Goal: Task Accomplishment & Management: Complete application form

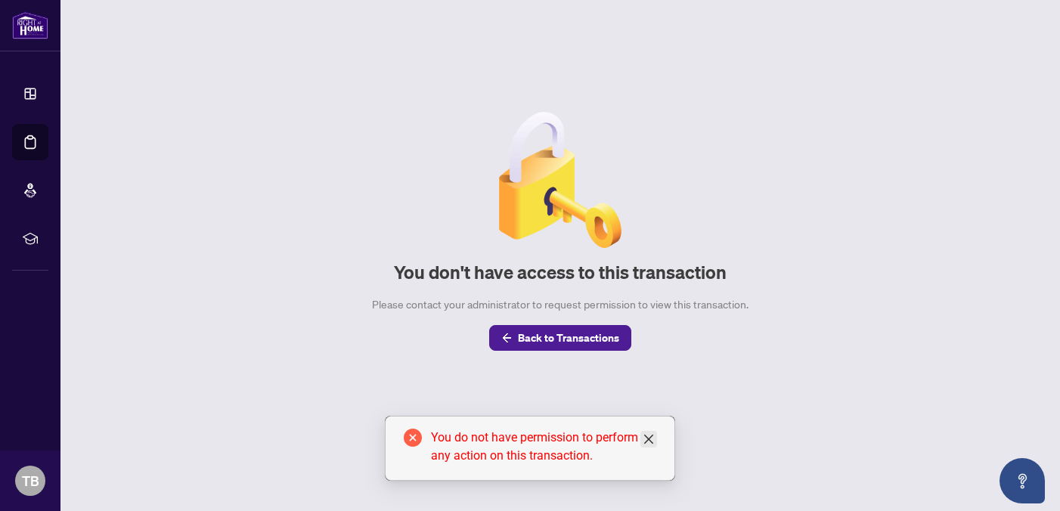
click at [647, 433] on icon "close" at bounding box center [648, 439] width 12 height 12
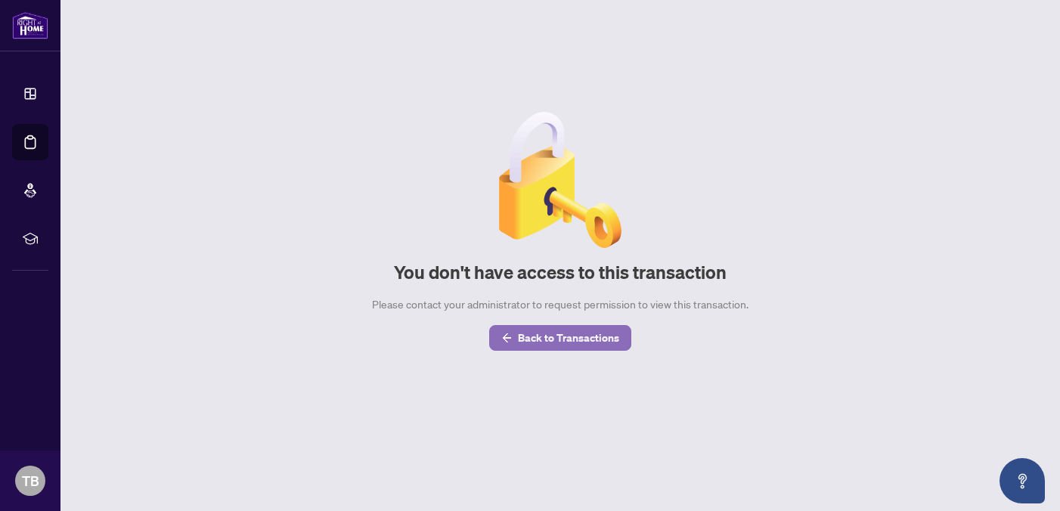
click at [584, 329] on span "Back to Transactions" at bounding box center [568, 338] width 101 height 24
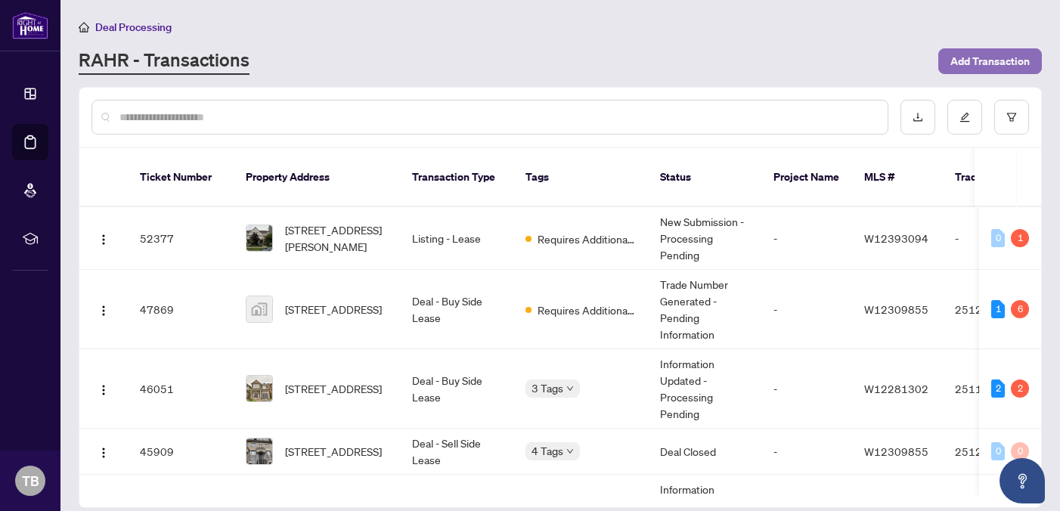
click at [980, 62] on span "Add Transaction" at bounding box center [989, 61] width 79 height 24
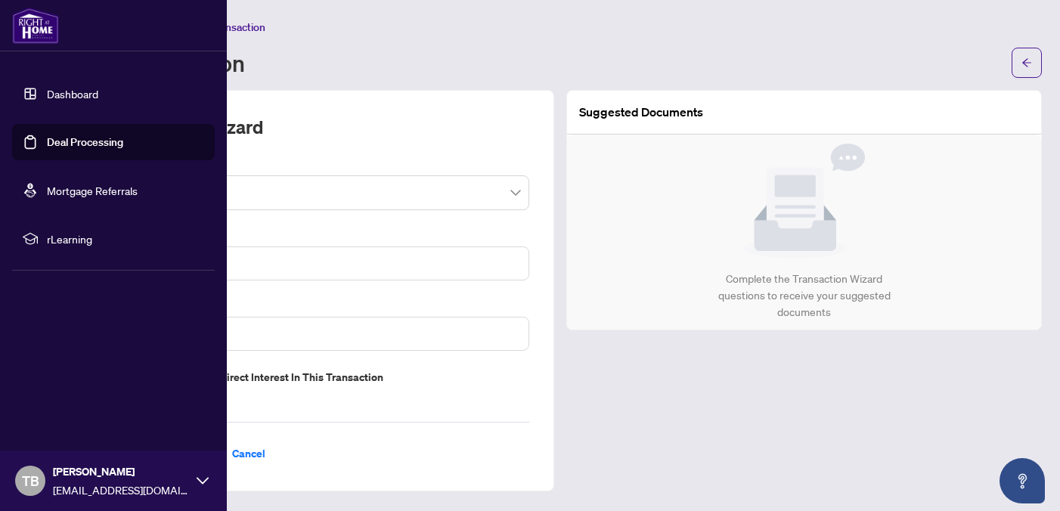
click at [47, 94] on link "Dashboard" at bounding box center [72, 94] width 51 height 14
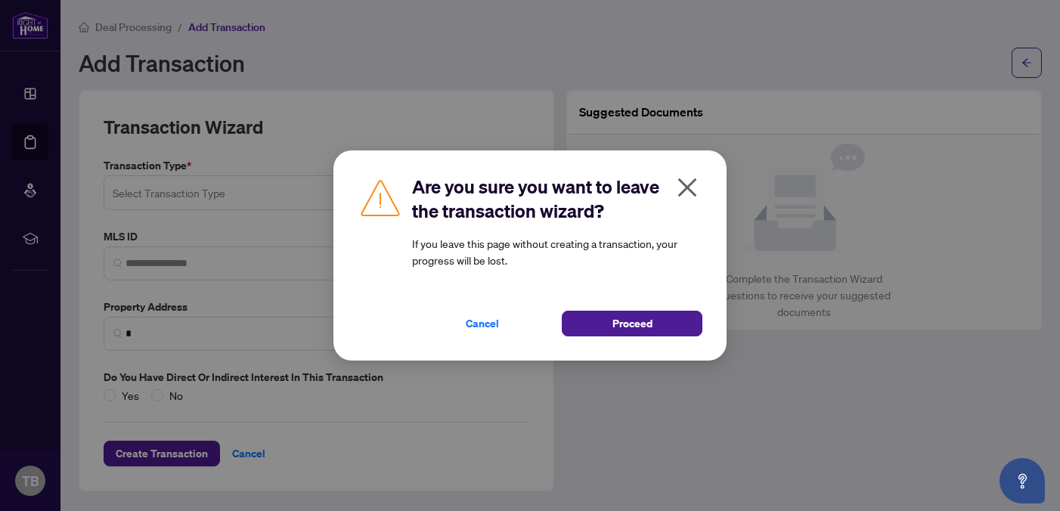
click at [682, 189] on icon "close" at bounding box center [687, 187] width 24 height 24
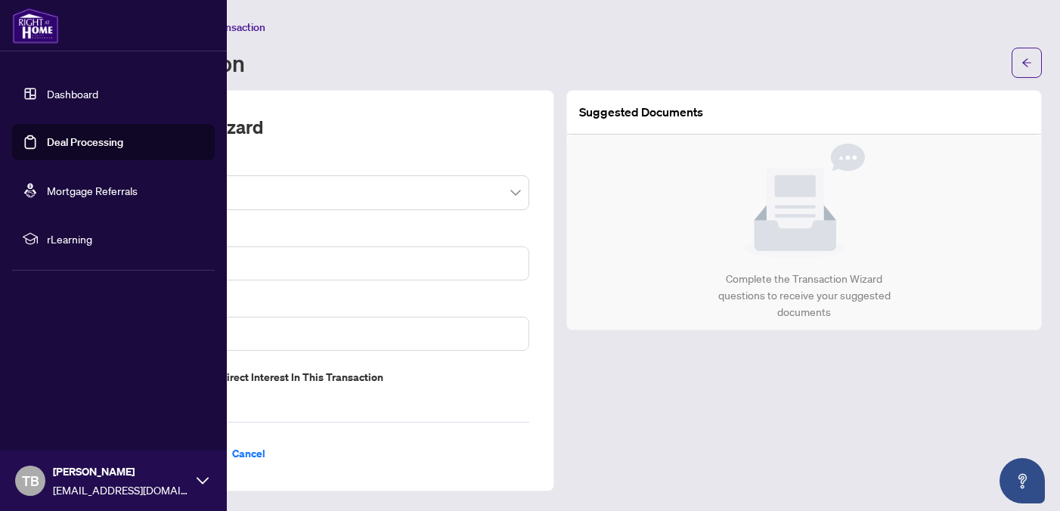
click at [48, 144] on link "Deal Processing" at bounding box center [85, 142] width 76 height 14
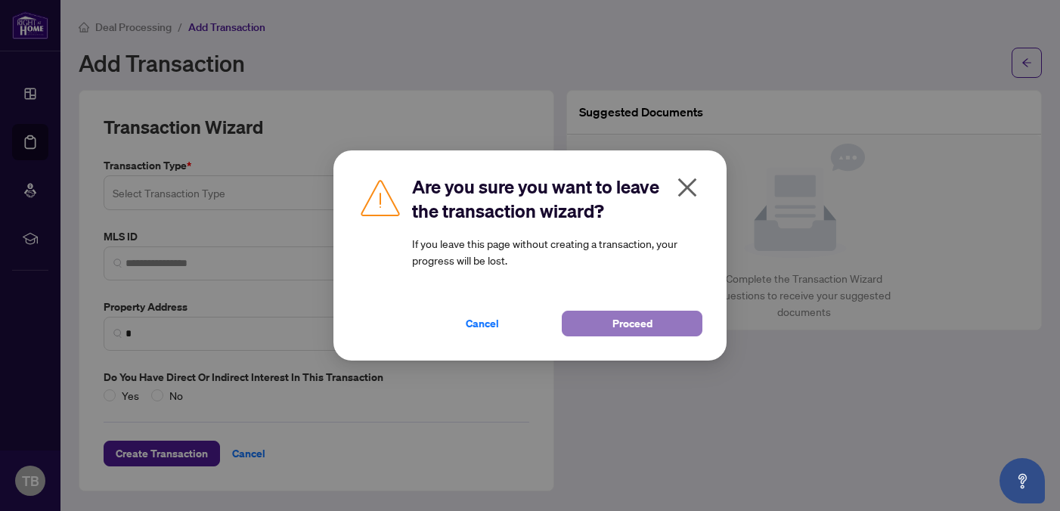
click at [651, 320] on span "Proceed" at bounding box center [632, 323] width 40 height 24
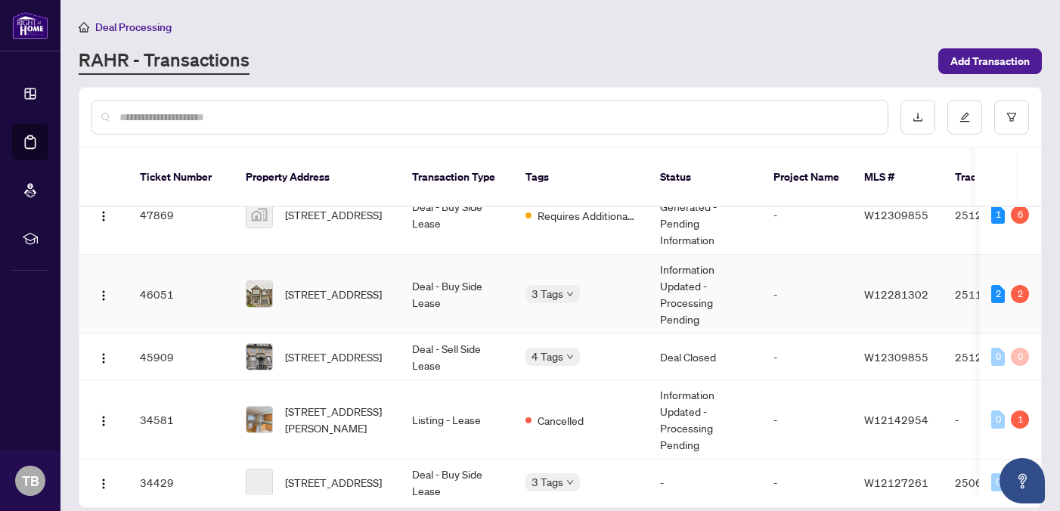
scroll to position [110, 0]
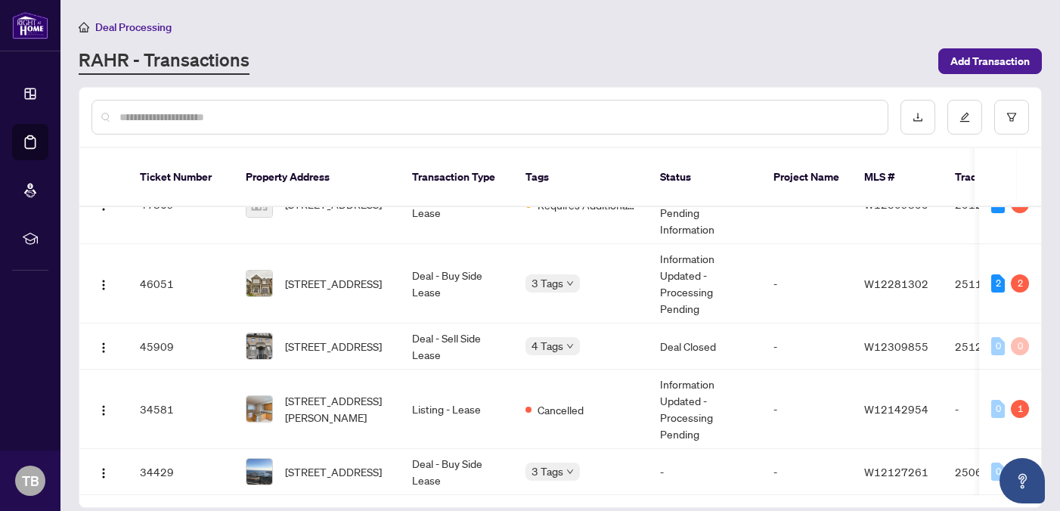
click at [732, 67] on div "RAHR - Transactions" at bounding box center [504, 61] width 850 height 27
